Goal: Task Accomplishment & Management: Manage account settings

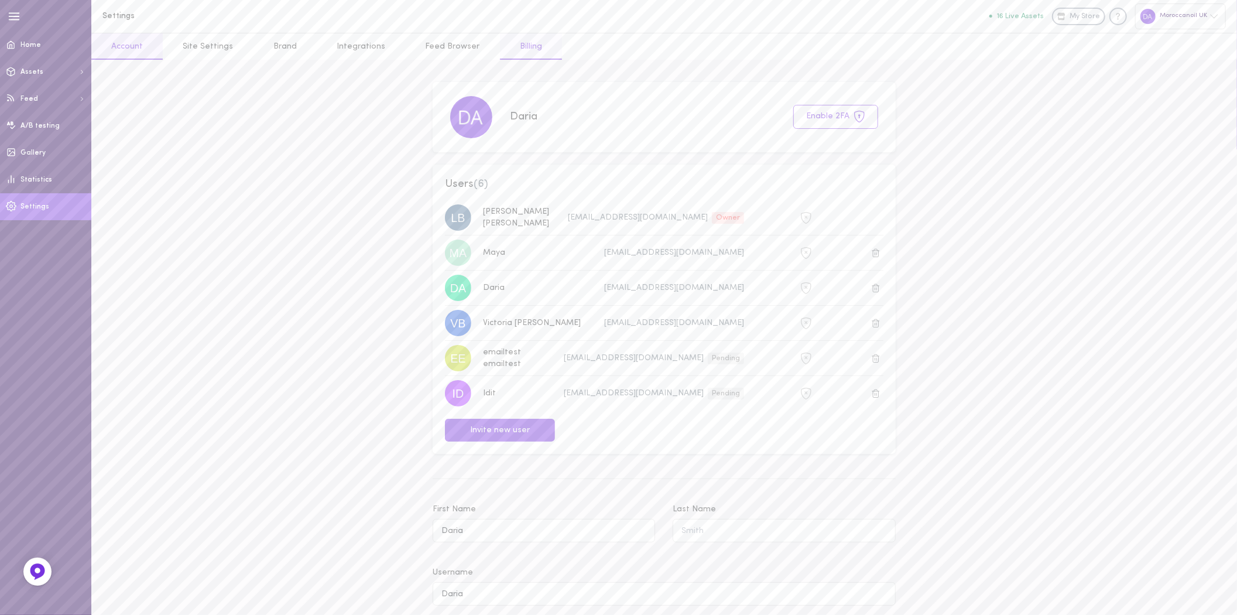
click at [514, 40] on link "Billing" at bounding box center [531, 46] width 62 height 26
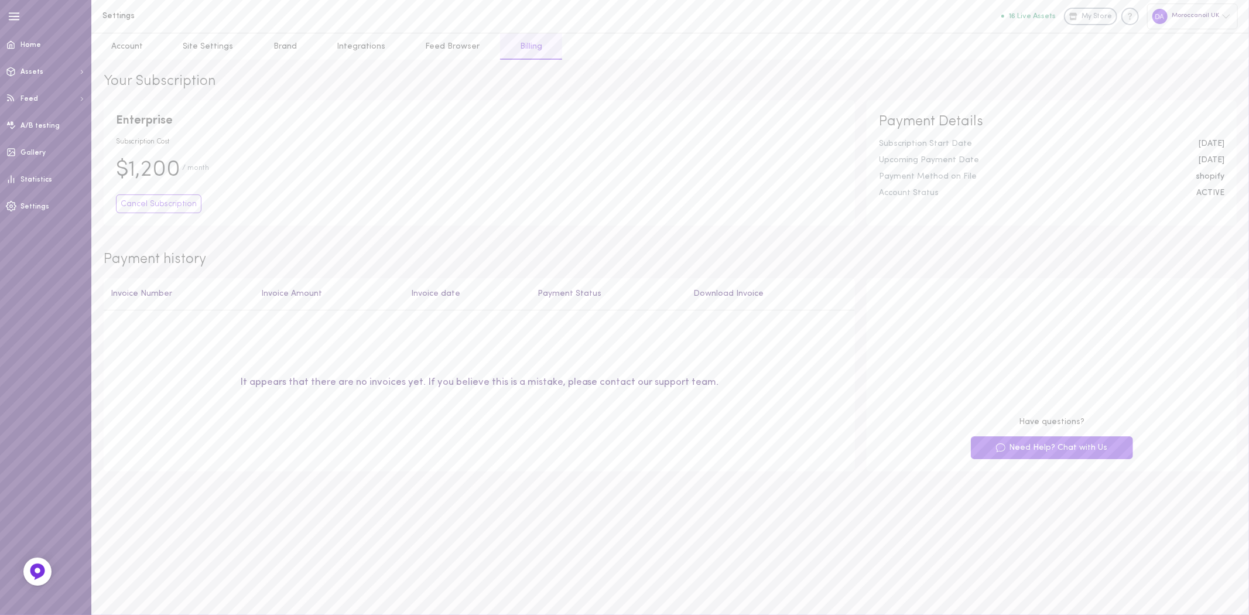
click at [1202, 191] on div "ACTIVE" at bounding box center [1210, 193] width 46 height 8
click at [131, 48] on link "Account" at bounding box center [126, 46] width 71 height 26
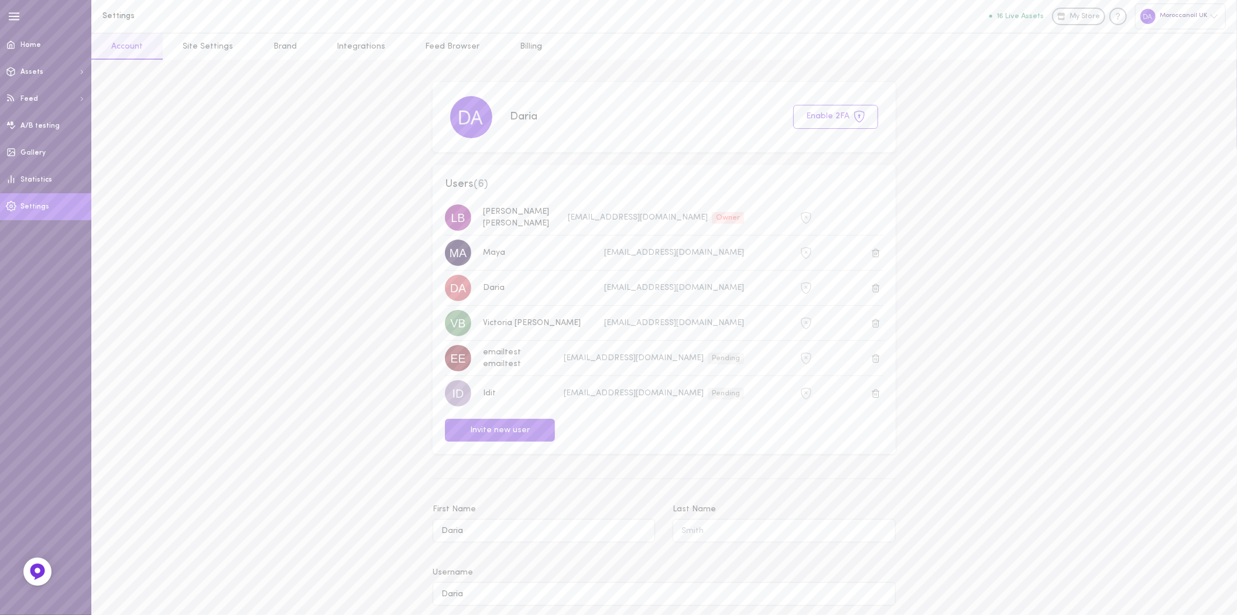
click at [218, 47] on link "Site Settings" at bounding box center [208, 46] width 90 height 26
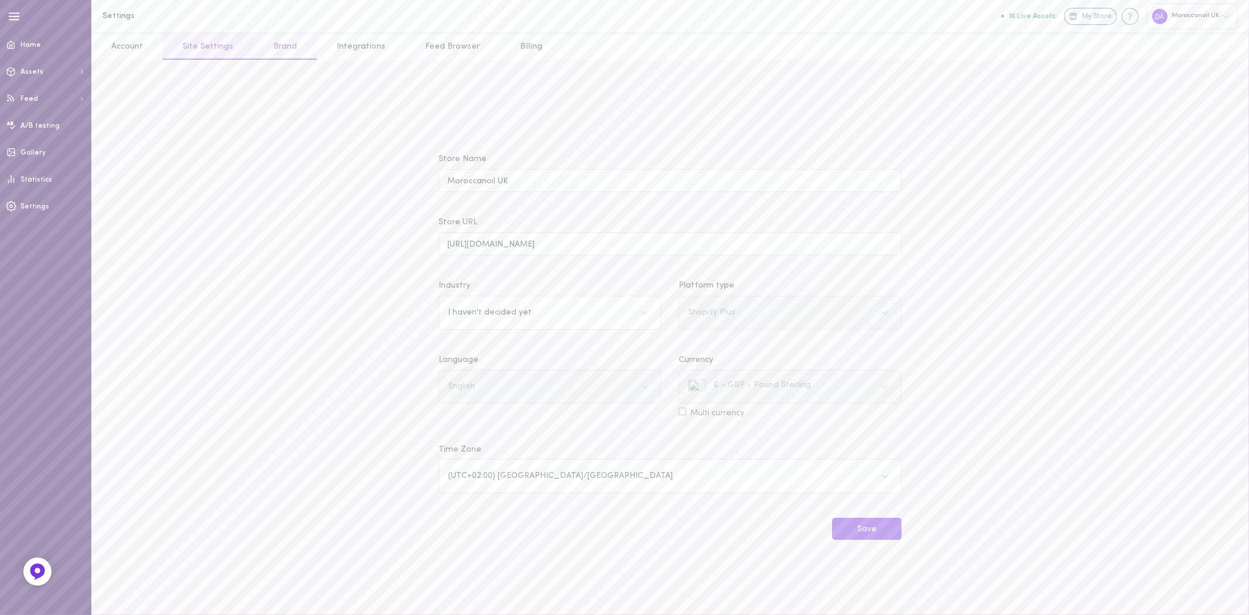
click at [293, 47] on link "Brand" at bounding box center [284, 46] width 63 height 26
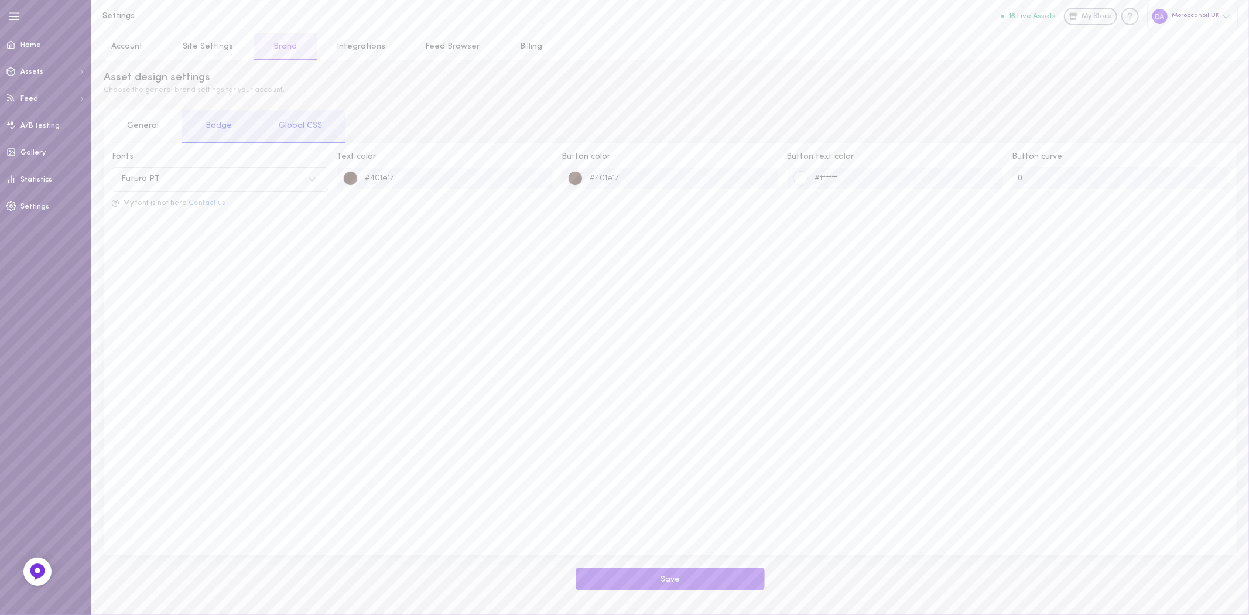
click at [217, 131] on div "Badge" at bounding box center [218, 125] width 73 height 33
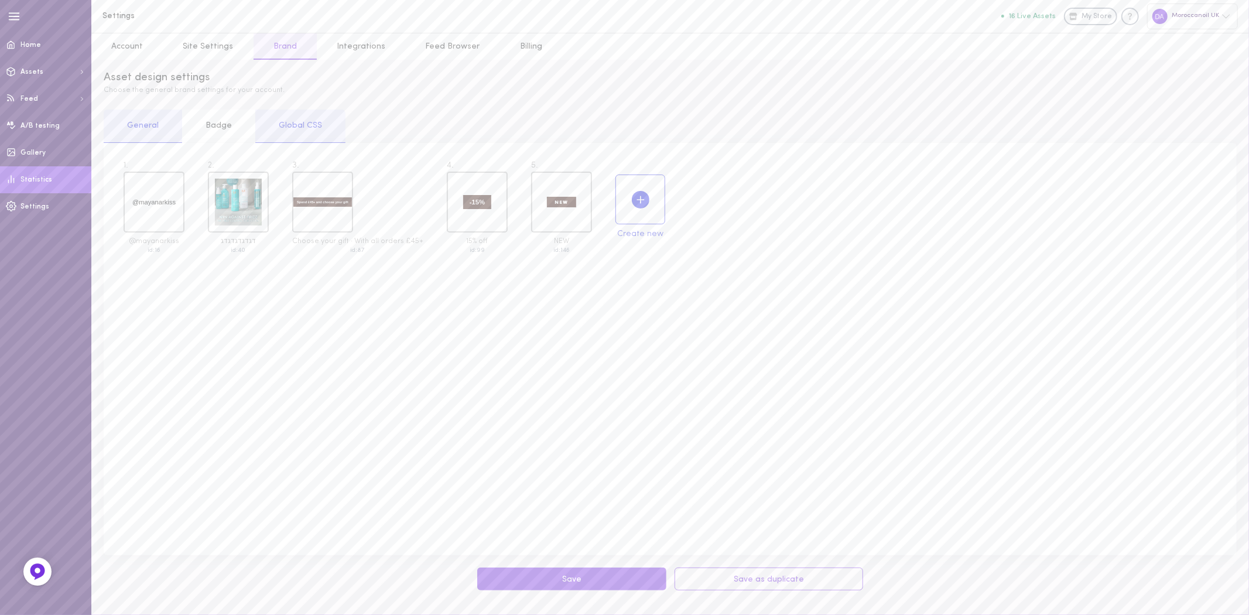
click at [51, 188] on link "Statistics" at bounding box center [45, 179] width 91 height 27
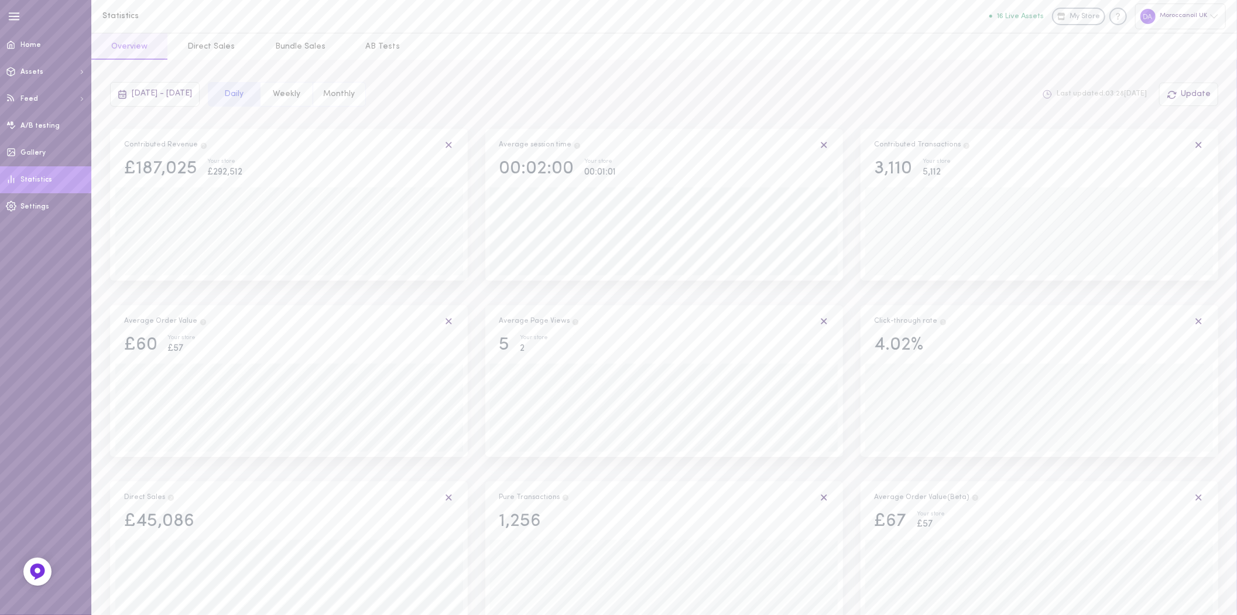
click at [1173, 13] on div "Moroccanoil UK" at bounding box center [1180, 16] width 91 height 25
click at [1172, 192] on p "Moroccanoil IL" at bounding box center [1161, 196] width 69 height 9
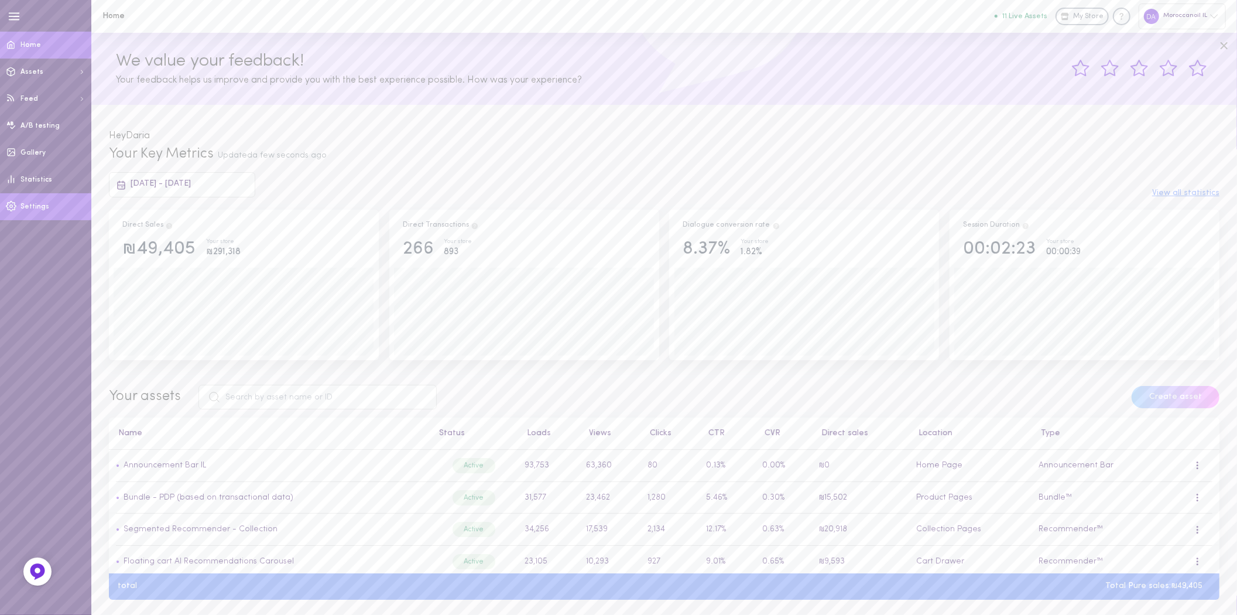
click at [37, 204] on span "Settings" at bounding box center [34, 206] width 29 height 7
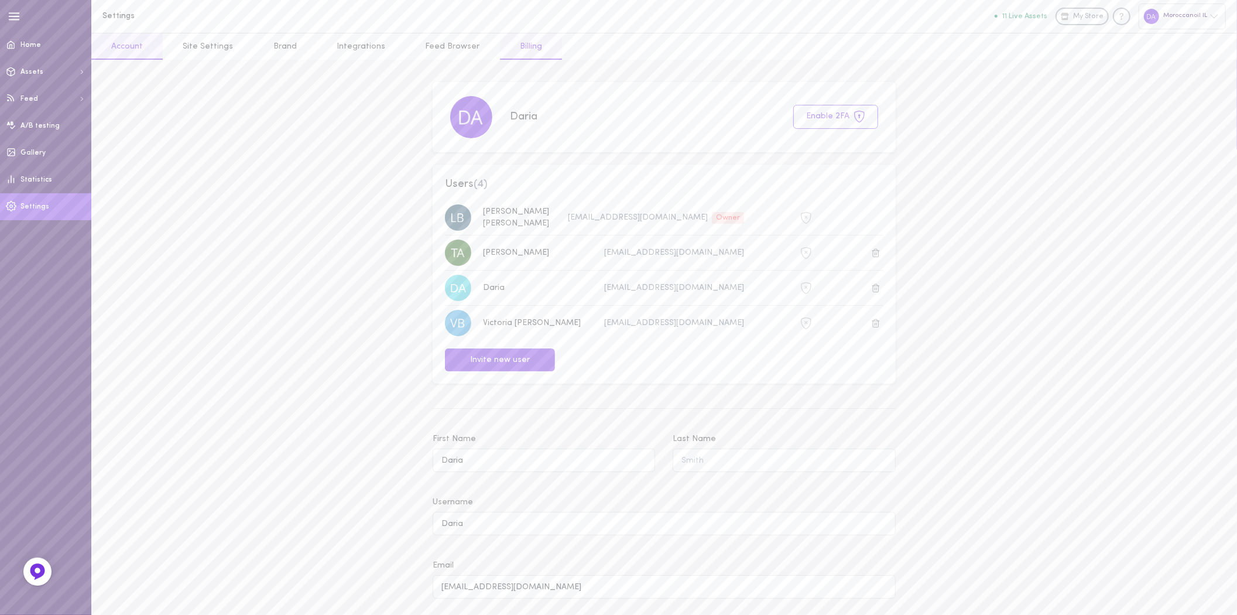
click at [513, 50] on link "Billing" at bounding box center [531, 46] width 62 height 26
